Goal: Task Accomplishment & Management: Use online tool/utility

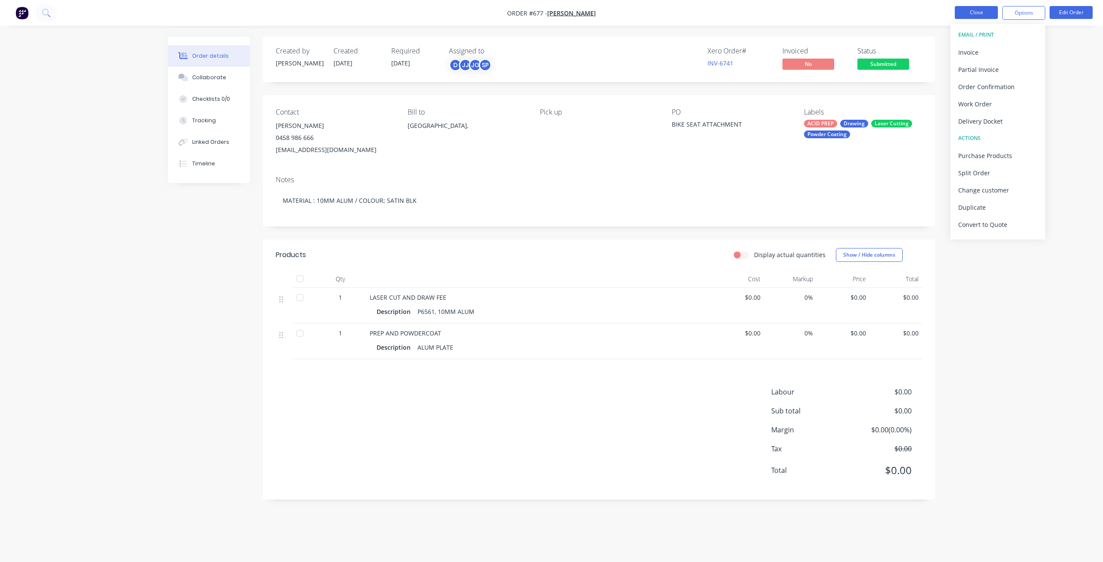
click at [976, 10] on button "Close" at bounding box center [976, 12] width 43 height 13
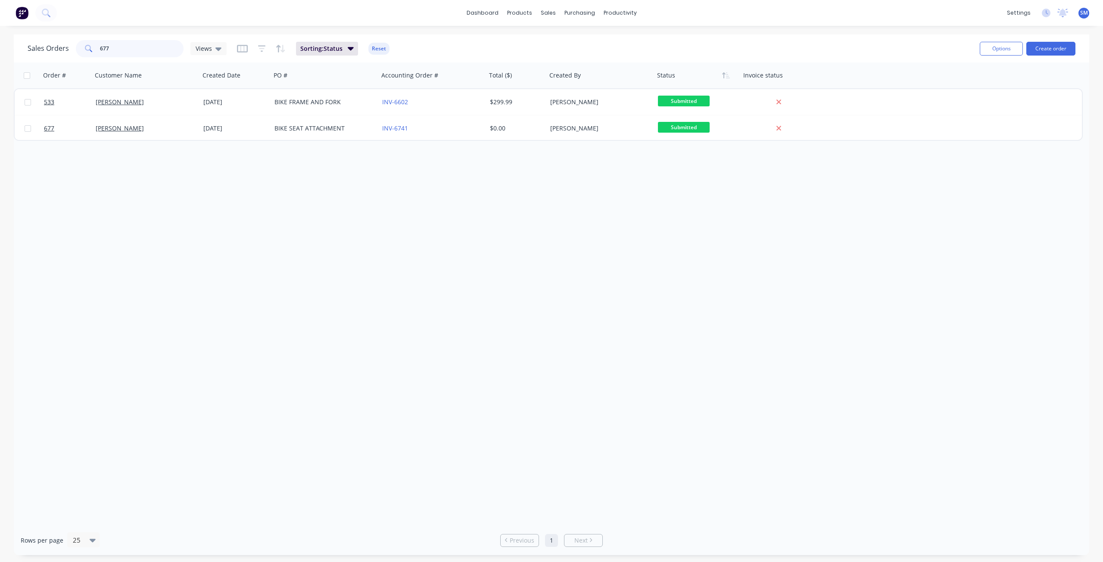
drag, startPoint x: 111, startPoint y: 48, endPoint x: 61, endPoint y: 49, distance: 49.6
click at [61, 47] on div "Sales Orders 677 Views" at bounding box center [127, 48] width 199 height 17
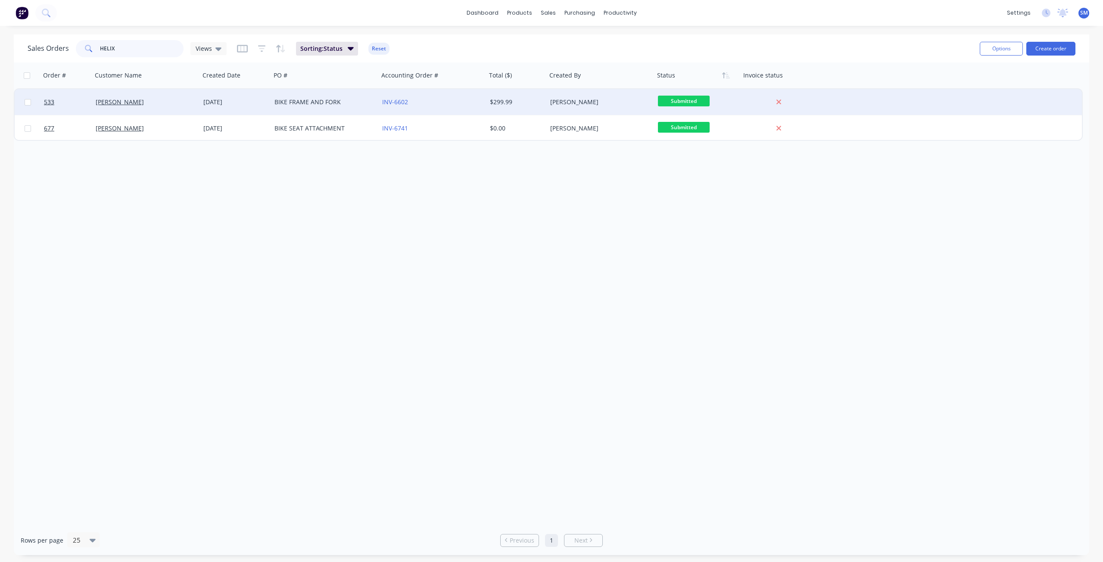
type input "HELIX"
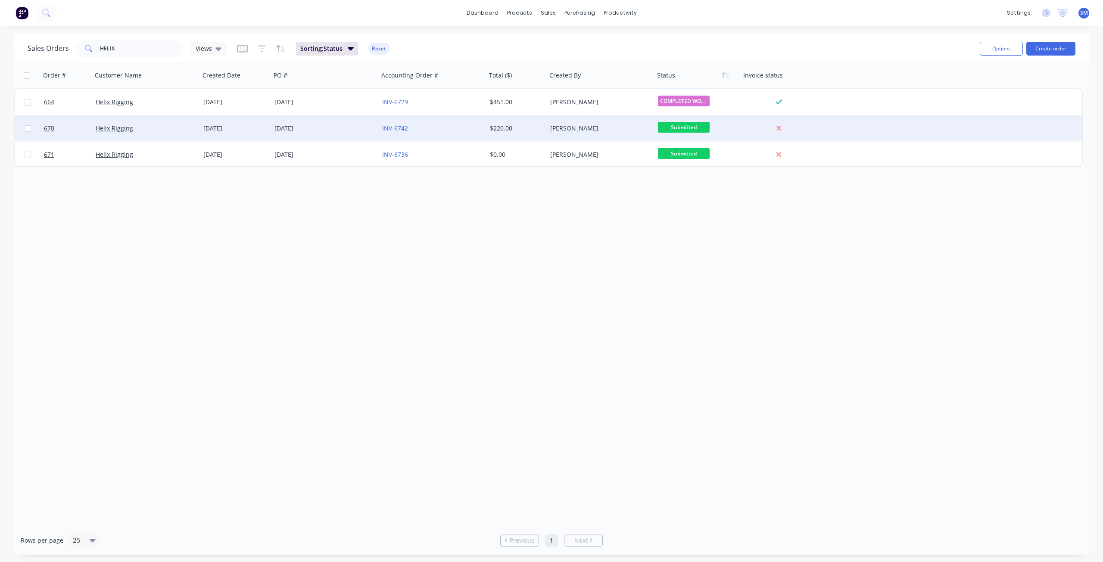
click at [452, 131] on div "INV-6742" at bounding box center [430, 128] width 96 height 9
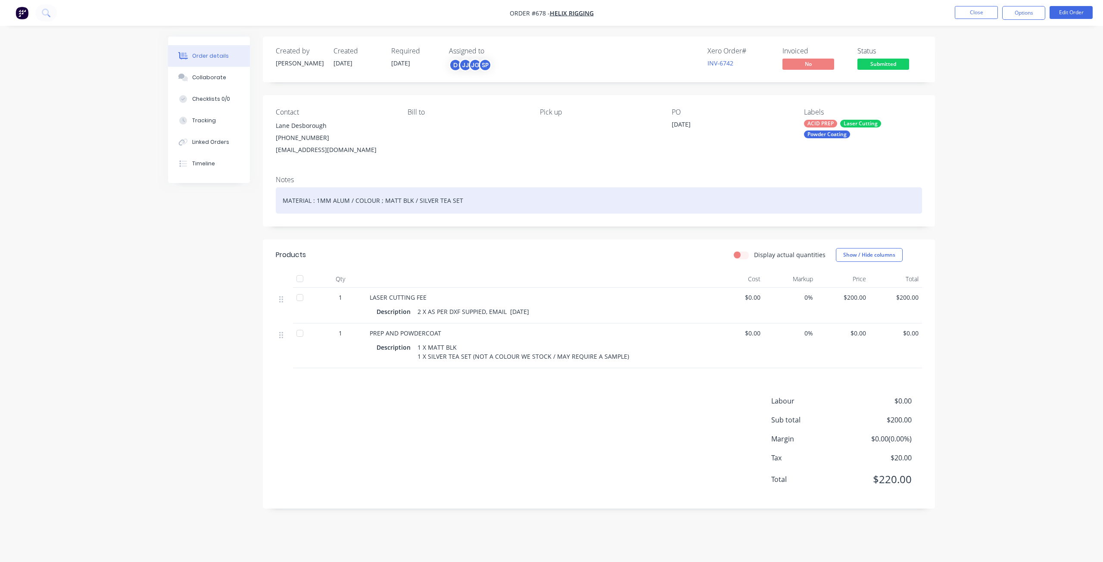
click at [462, 200] on div "MATERIAL : 1MM ALUM / COLOUR ; MATT BLK / SILVER TEA SET" at bounding box center [599, 200] width 646 height 26
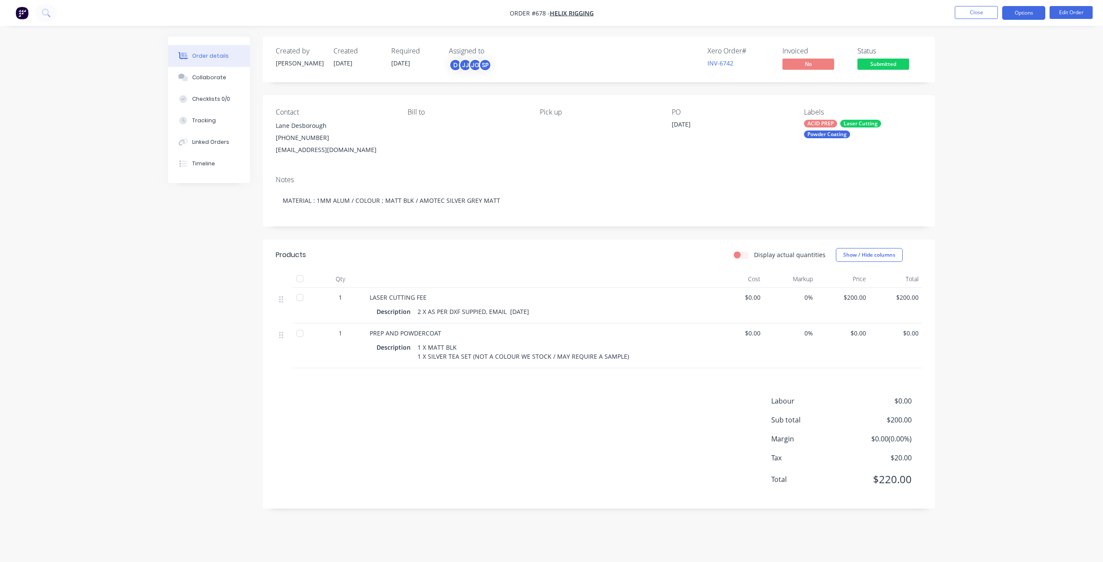
click at [1024, 15] on button "Options" at bounding box center [1023, 13] width 43 height 14
click at [972, 106] on div "Work Order" at bounding box center [997, 104] width 79 height 12
click at [980, 89] on div "Without pricing" at bounding box center [997, 87] width 79 height 12
